Goal: Task Accomplishment & Management: Manage account settings

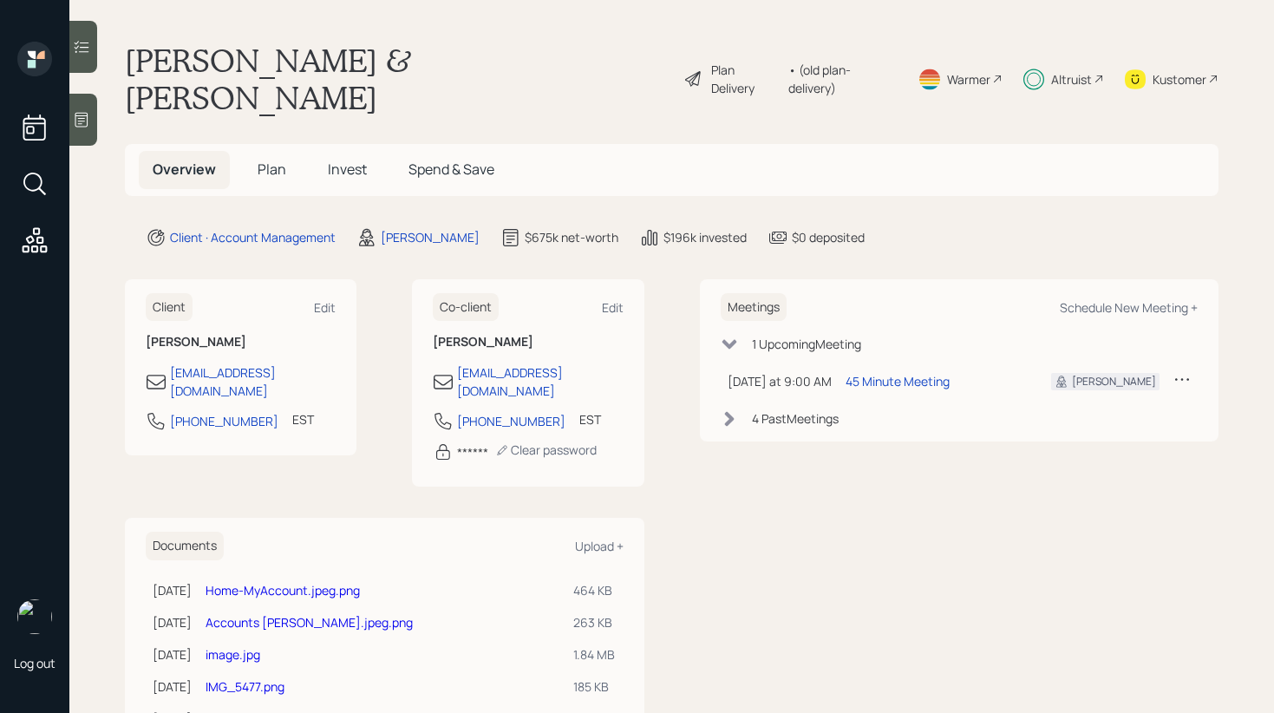
click at [83, 62] on div at bounding box center [83, 47] width 28 height 52
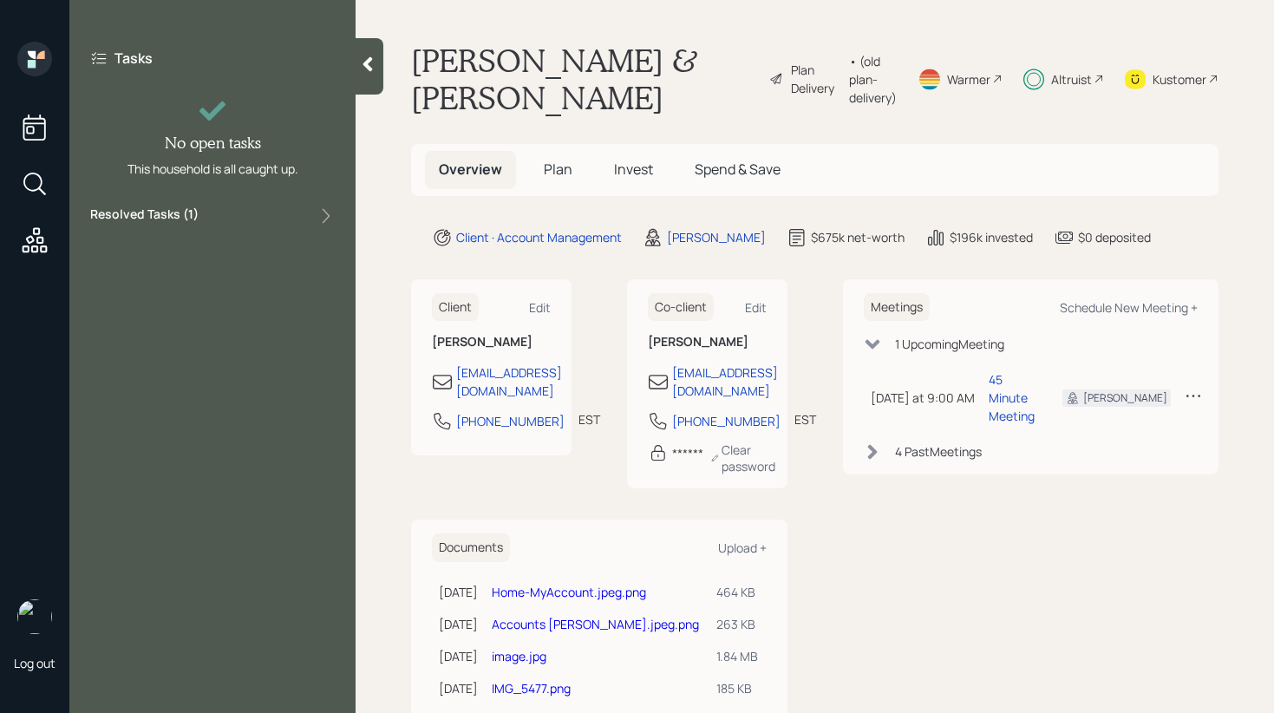
click at [231, 221] on div "Resolved Tasks ( 1 )" at bounding box center [212, 215] width 245 height 21
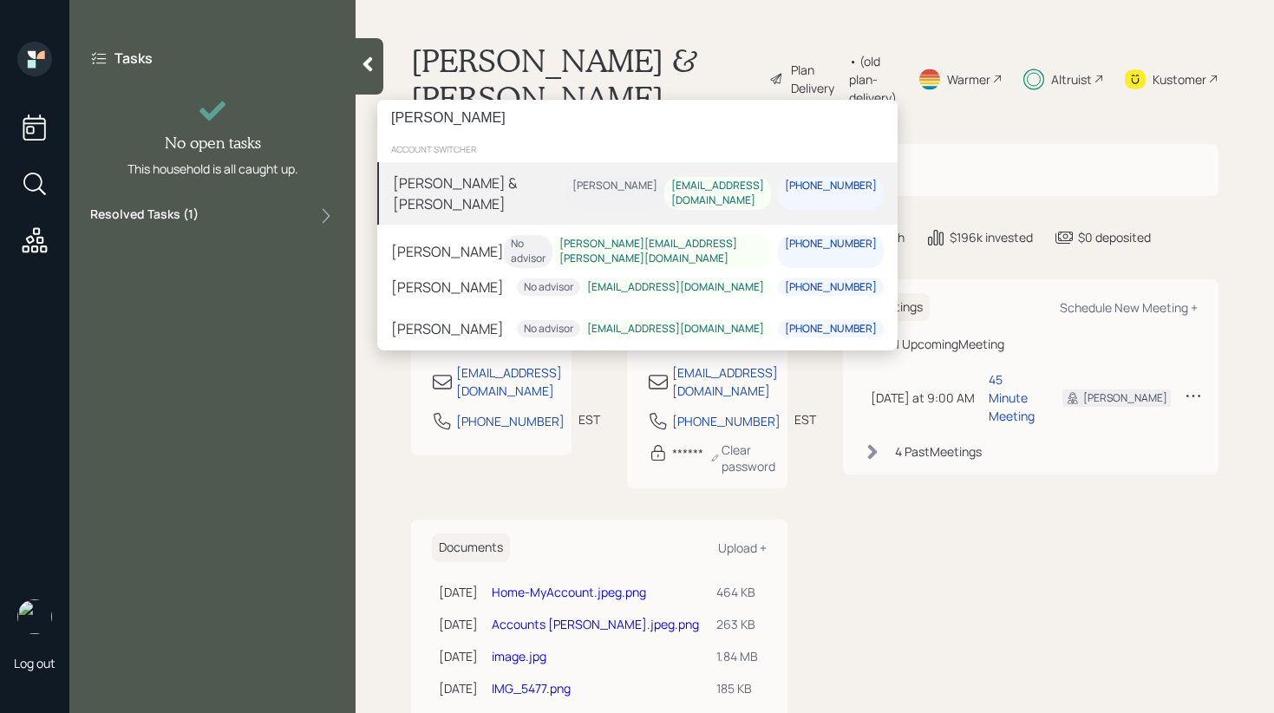
type input "[PERSON_NAME]"
click at [460, 201] on div "[PERSON_NAME] & [PERSON_NAME]" at bounding box center [479, 194] width 173 height 42
